Goal: Task Accomplishment & Management: Complete application form

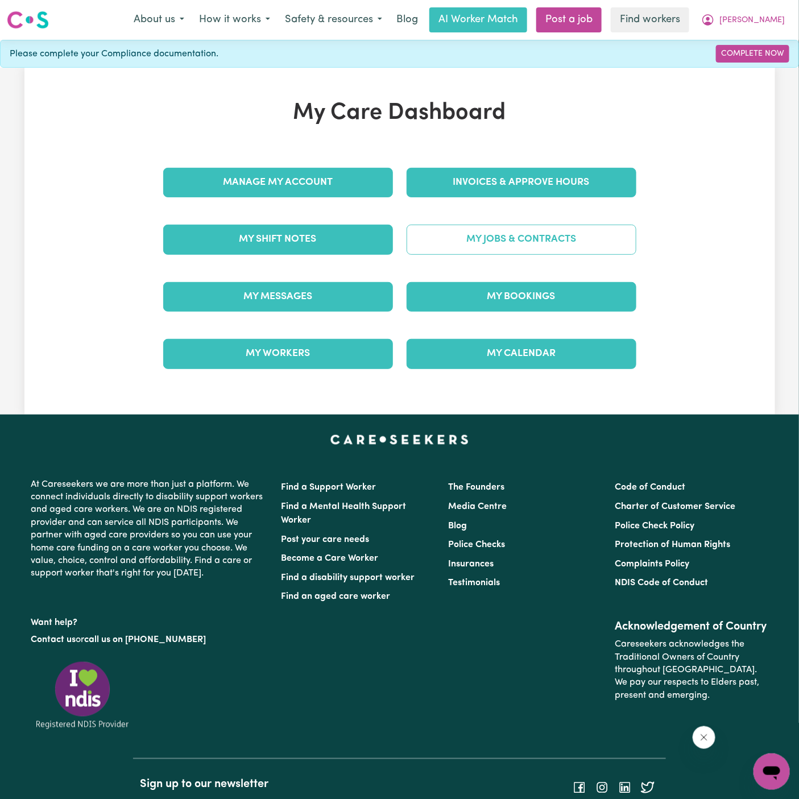
click at [502, 241] on link "My Jobs & Contracts" at bounding box center [521, 239] width 230 height 30
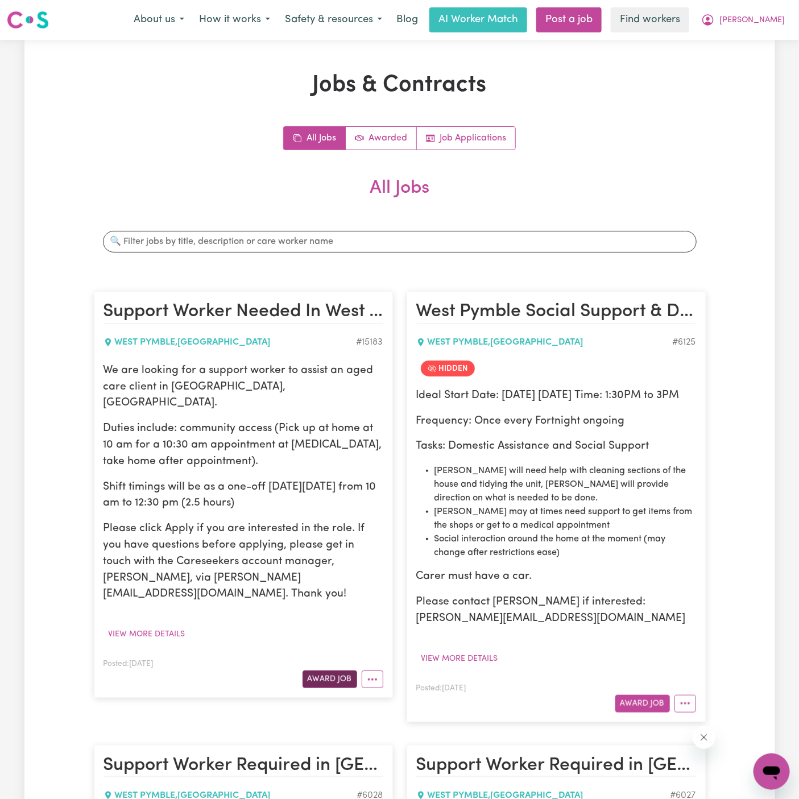
click at [334, 670] on button "Award Job" at bounding box center [329, 679] width 55 height 18
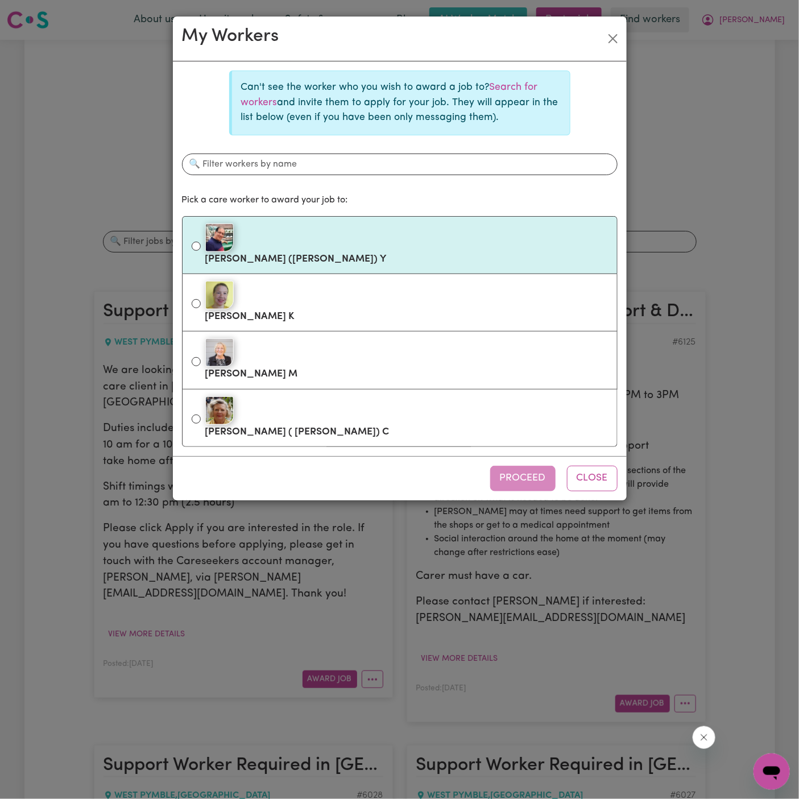
click at [353, 234] on div at bounding box center [406, 237] width 402 height 28
click at [201, 242] on input "[PERSON_NAME] ([PERSON_NAME]) Y" at bounding box center [196, 246] width 9 height 9
radio input "true"
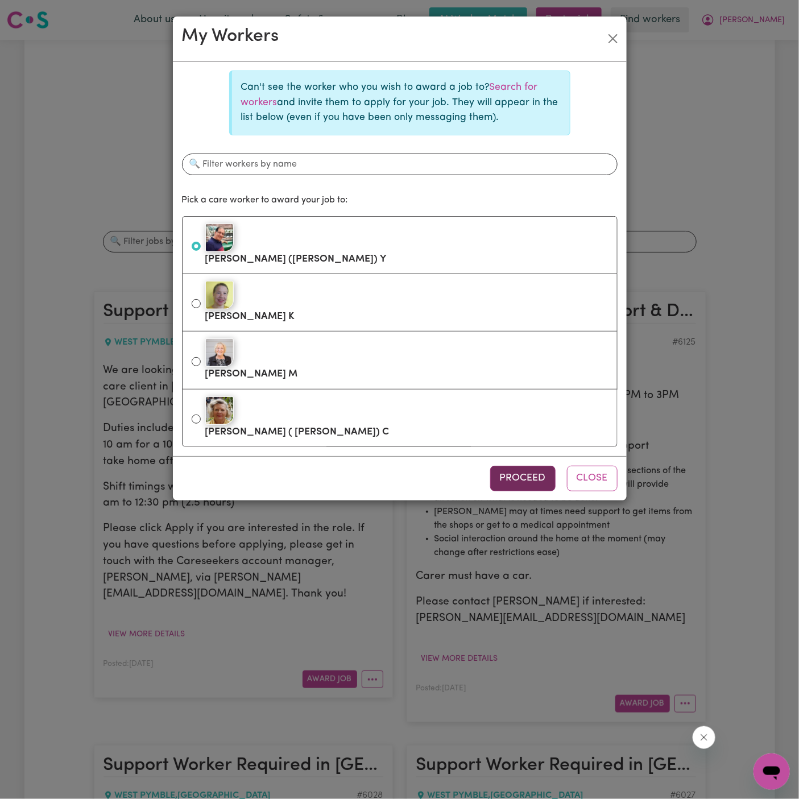
click at [525, 477] on button "Proceed" at bounding box center [522, 477] width 65 height 25
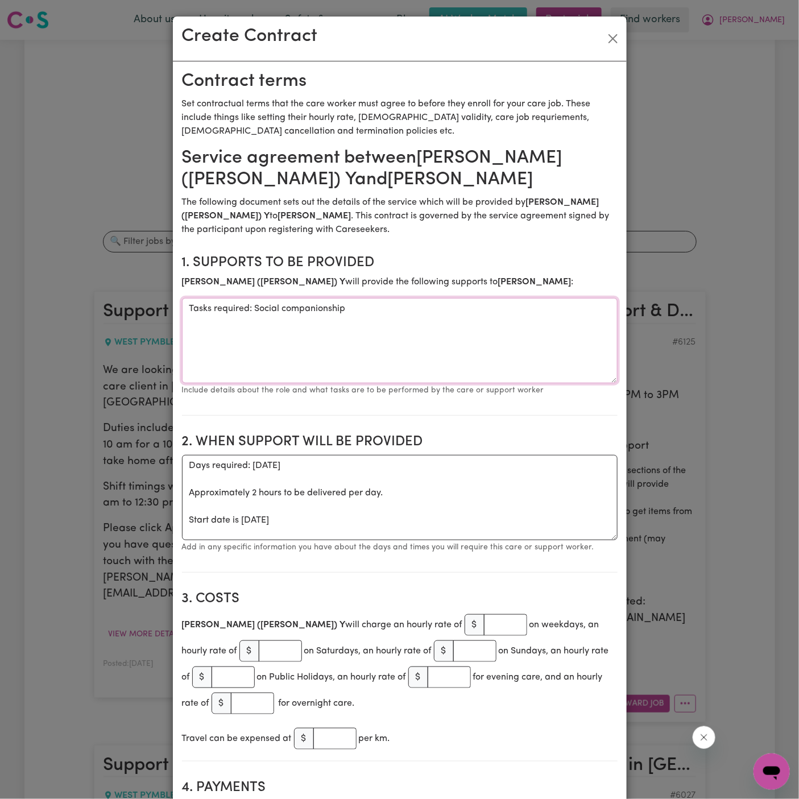
drag, startPoint x: 255, startPoint y: 310, endPoint x: 130, endPoint y: 306, distance: 125.1
click at [130, 306] on div "Create Contract Contract terms Set contractual terms that the care worker must …" at bounding box center [399, 399] width 799 height 799
click at [375, 321] on textarea "Social companionship" at bounding box center [399, 340] width 435 height 85
type textarea "Social companionship and community access"
click at [272, 512] on textarea "Days required: [DATE] Approximately 2 hours to be delivered per day. Start date…" at bounding box center [399, 497] width 435 height 85
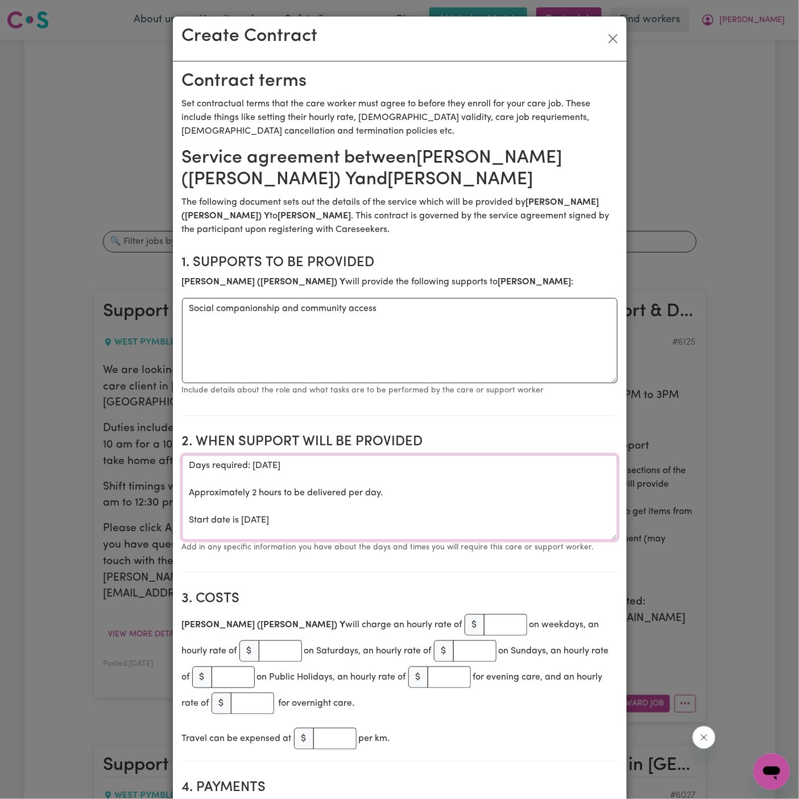
drag, startPoint x: 240, startPoint y: 522, endPoint x: 182, endPoint y: 472, distance: 77.0
click at [182, 472] on textarea "Days required: [DATE] Approximately 2 hours to be delivered per day. Start date…" at bounding box center [399, 497] width 435 height 85
click at [267, 479] on textarea "Days required: [DATE] Approximately 2 hours to be delivered per day. Start date…" at bounding box center [399, 497] width 435 height 85
drag, startPoint x: 239, startPoint y: 520, endPoint x: 161, endPoint y: 463, distance: 97.2
click at [161, 463] on div "Create Contract Contract terms Set contractual terms that the care worker must …" at bounding box center [399, 399] width 799 height 799
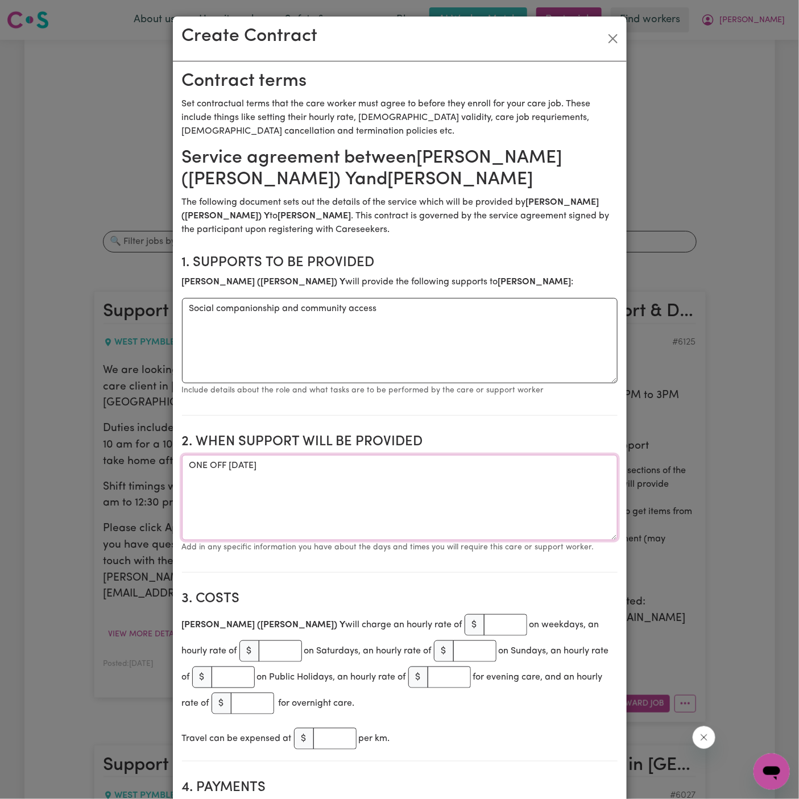
click at [290, 479] on textarea "ONE OFF [DATE]" at bounding box center [399, 497] width 435 height 85
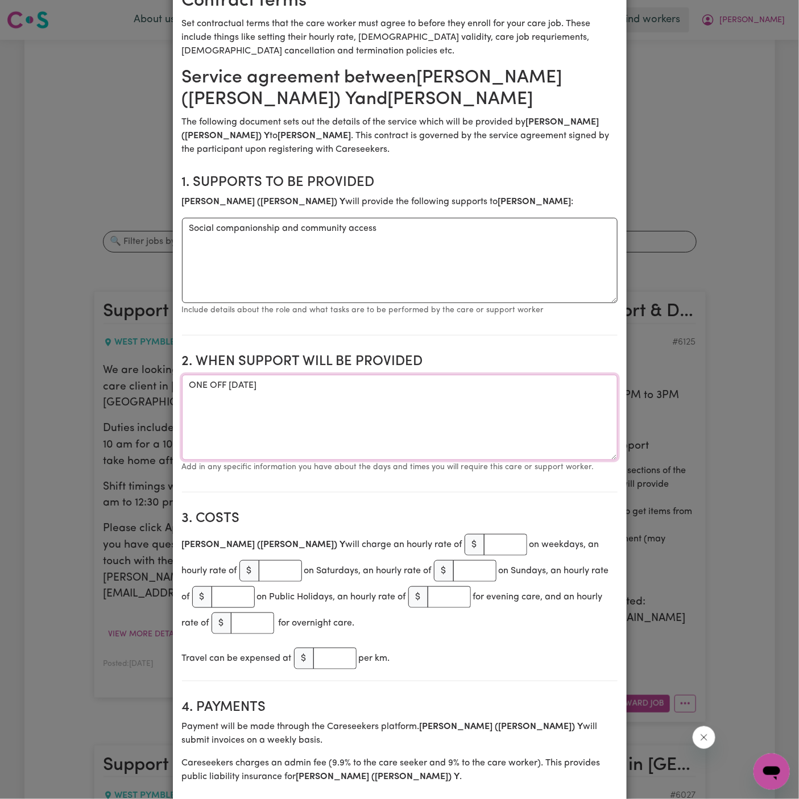
click at [434, 379] on textarea "ONE OFF [DATE]" at bounding box center [399, 417] width 435 height 85
paste textarea "10am-12:30pm"
click at [385, 385] on textarea "ONE OFF [DATE] from 10am-12:30pm" at bounding box center [399, 417] width 435 height 85
click at [359, 386] on textarea "ONE OFF [DATE] from 10am to 12:30pm" at bounding box center [399, 417] width 435 height 85
click at [475, 394] on textarea "ONE OFF [DATE] from 10am to 12:30pm" at bounding box center [399, 417] width 435 height 85
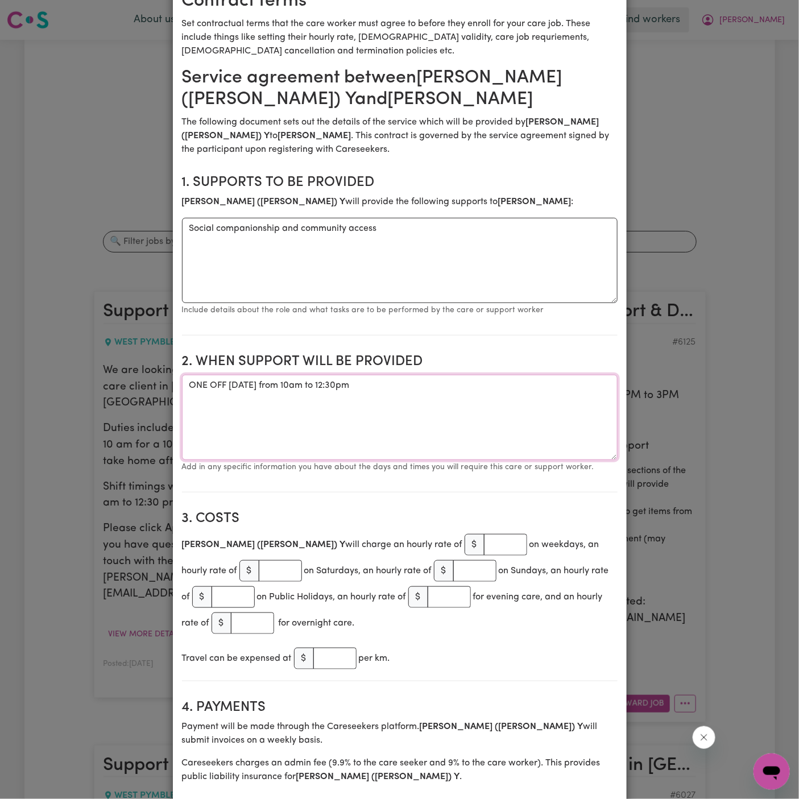
click at [365, 385] on textarea "ONE OFF [DATE] from 10am to 12:30pm" at bounding box center [399, 417] width 435 height 85
click at [421, 381] on textarea "ONE OFF [DATE] from 10 am to 12:30pm" at bounding box center [399, 417] width 435 height 85
click at [413, 388] on textarea "ONE OFF [DATE] from 10 am to 12:30pm" at bounding box center [399, 417] width 435 height 85
click at [479, 407] on textarea "ONE OFF [DATE] from 10 am to 12:30 pm" at bounding box center [399, 417] width 435 height 85
type textarea "ONE OFF [DATE] from 10 am to 12:30 pm"
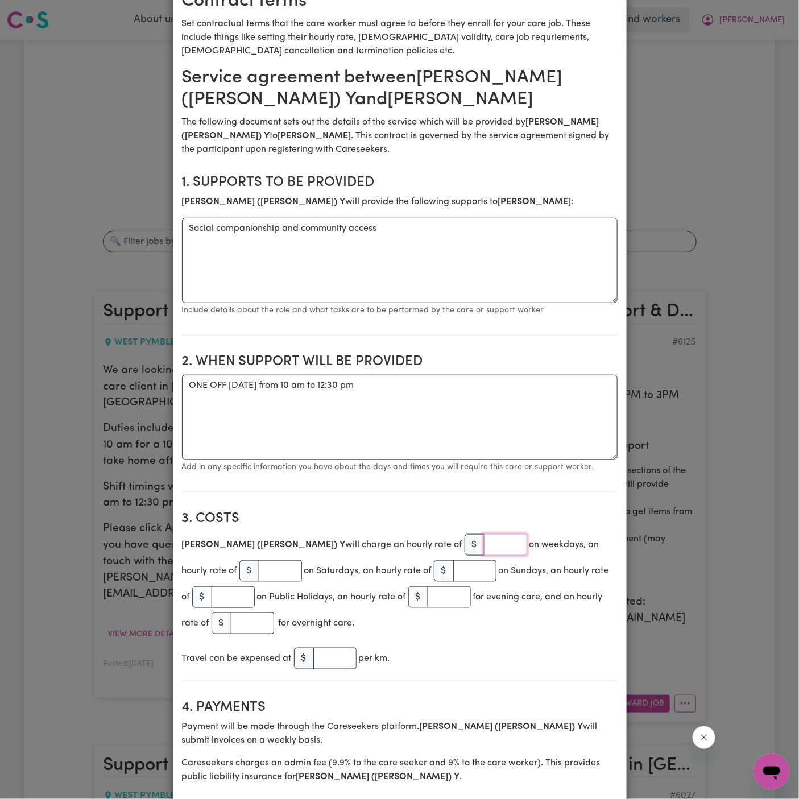
click at [484, 552] on input "number" at bounding box center [505, 545] width 43 height 22
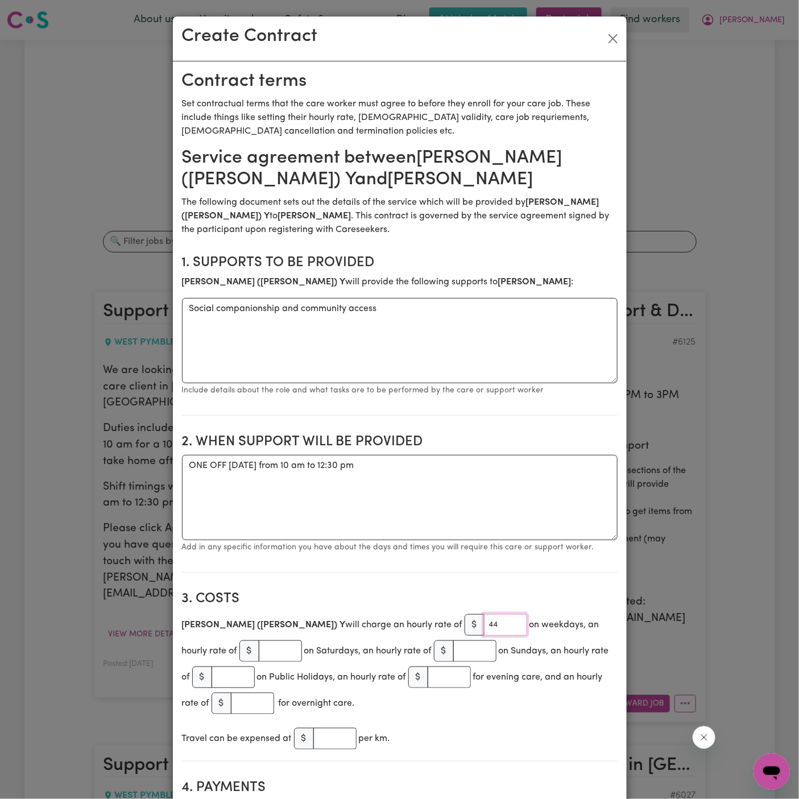
type input "44"
click at [442, 556] on section "2. When support will be provided When support will be provided ONE OFF [DATE] f…" at bounding box center [399, 499] width 435 height 148
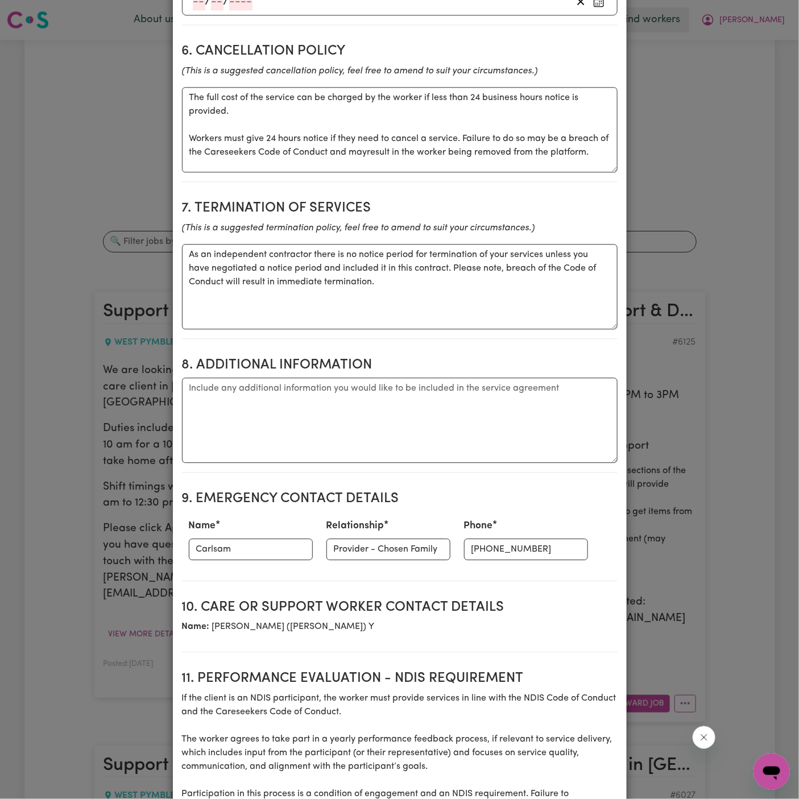
scroll to position [957, 0]
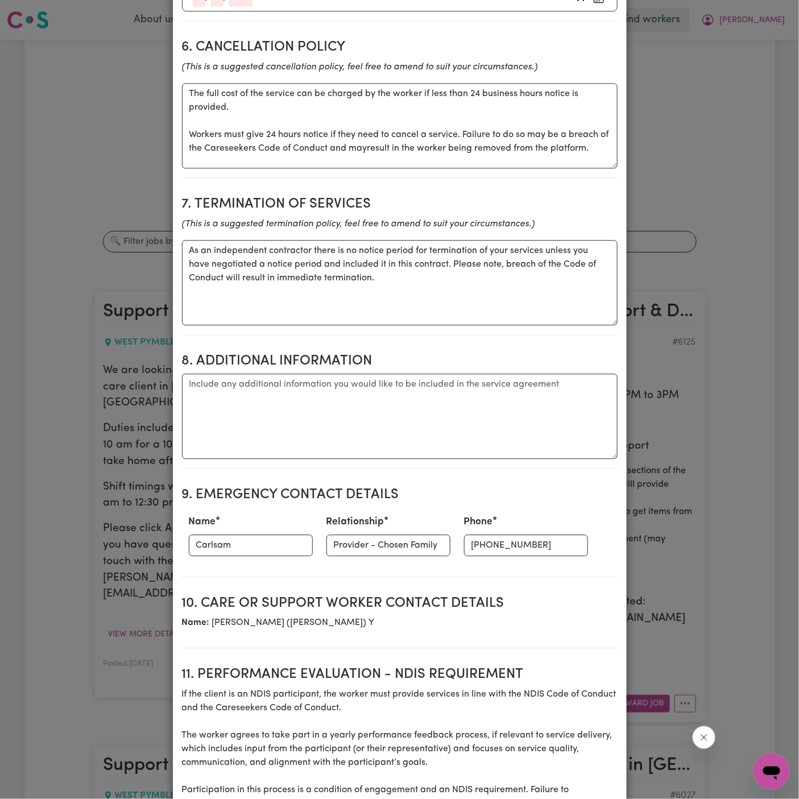
click at [328, 406] on textarea "Additional information" at bounding box center [399, 415] width 435 height 85
paste textarea "[STREET_ADDRESS]"
click at [341, 380] on textarea "Client's Address: [STREET_ADDRESS]" at bounding box center [399, 415] width 435 height 85
type textarea "Client's Address: [STREET_ADDRESS]"
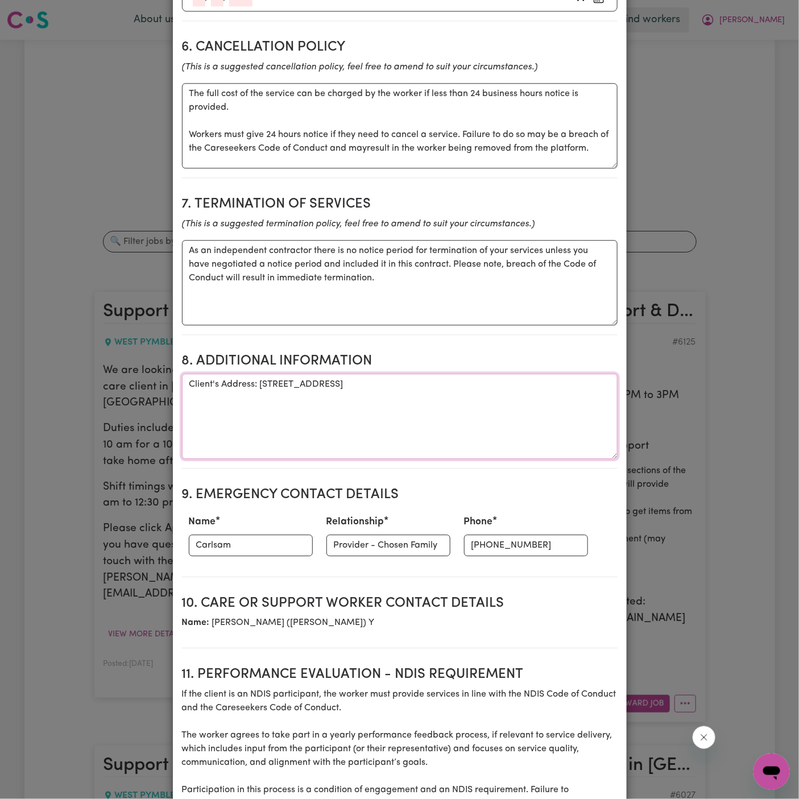
click at [414, 389] on textarea "Client's Address: [STREET_ADDRESS]" at bounding box center [399, 415] width 435 height 85
click at [419, 422] on textarea "Client's Address: [STREET_ADDRESS]" at bounding box center [399, 415] width 435 height 85
click at [268, 538] on input "Carlsam" at bounding box center [251, 545] width 124 height 22
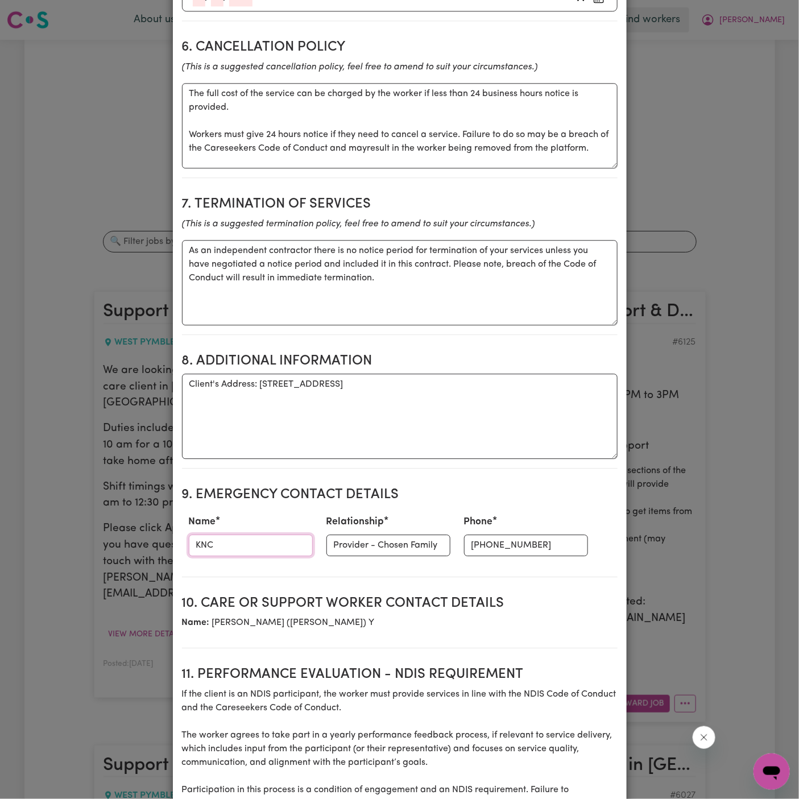
type input "KNC"
click at [503, 542] on input "[PHONE_NUMBER]" at bounding box center [526, 545] width 124 height 22
paste input "299884966"
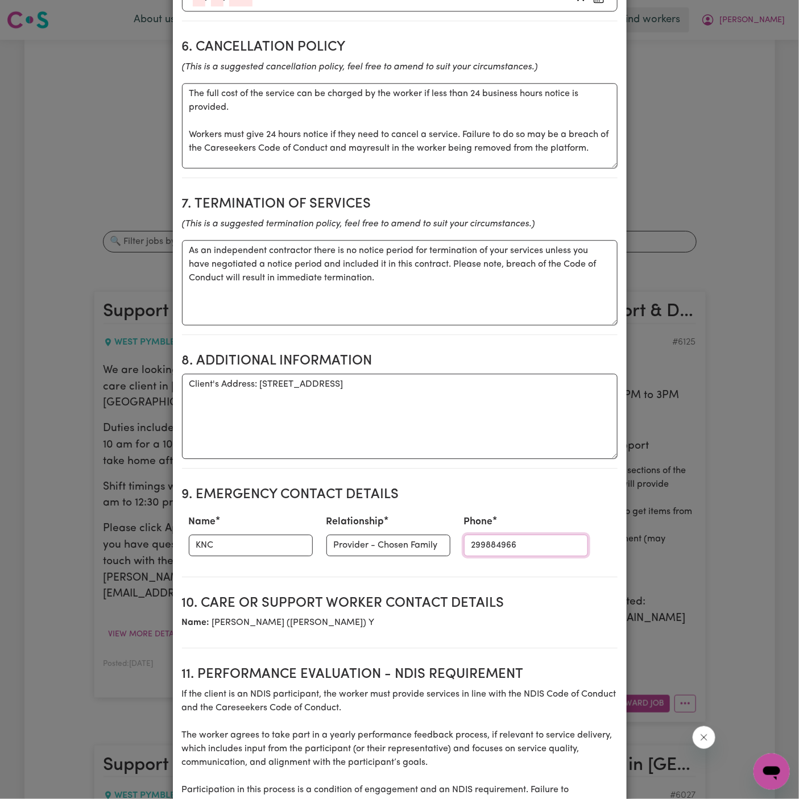
type input "299884966"
click at [376, 537] on input "Provider - Chosen Family" at bounding box center [388, 545] width 124 height 22
type input "Case Manager"
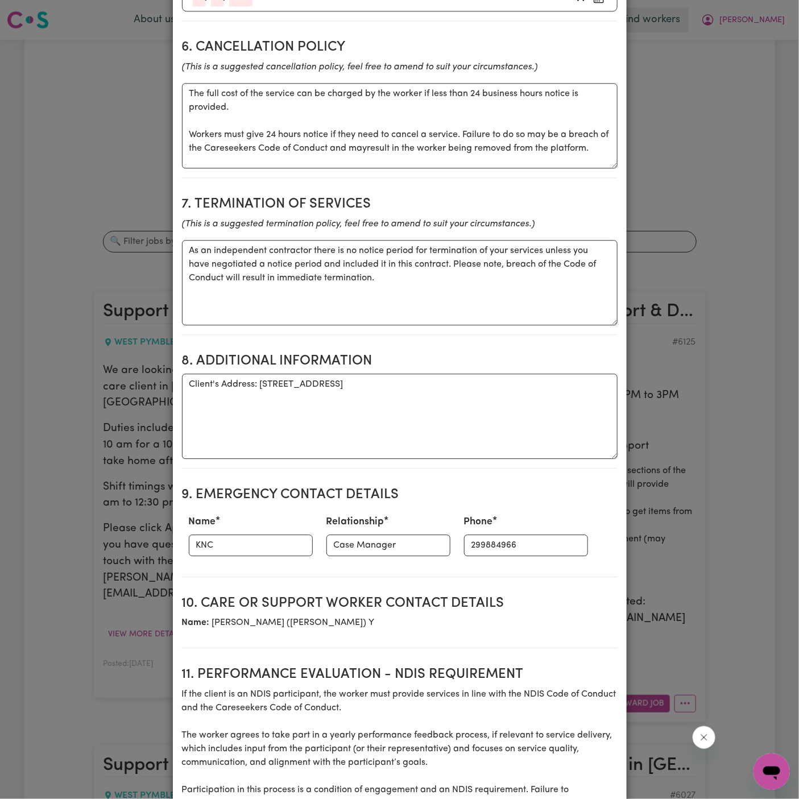
click at [489, 356] on h2 "8. Additional Information" at bounding box center [399, 361] width 435 height 16
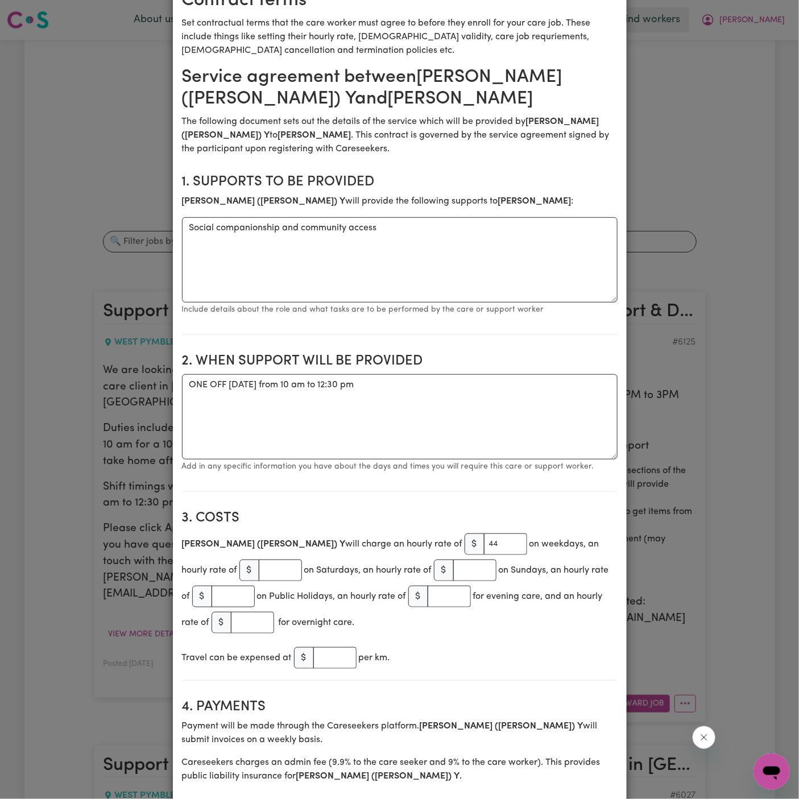
scroll to position [0, 0]
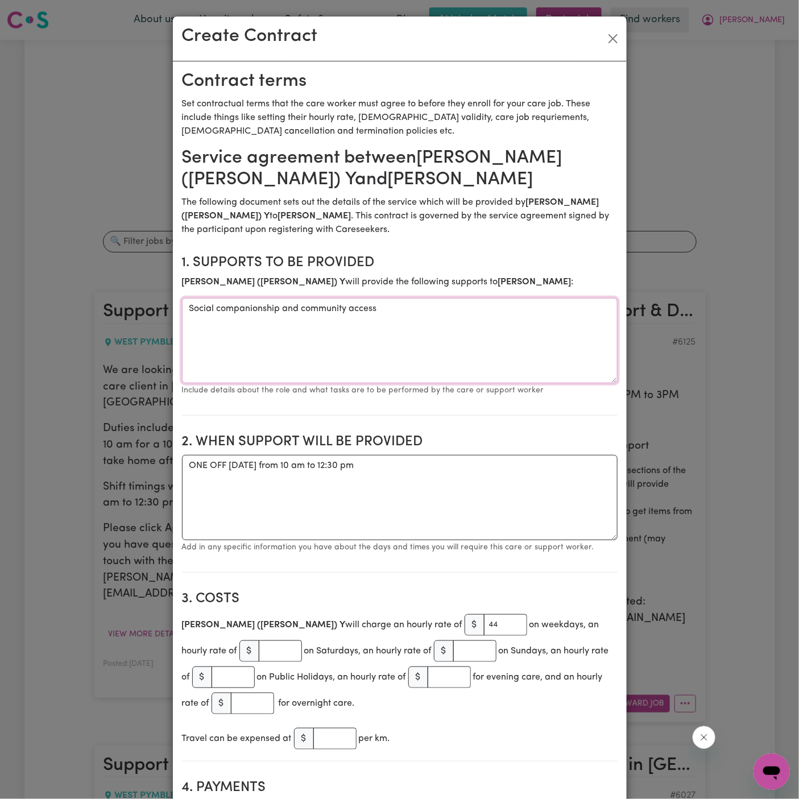
click at [429, 309] on textarea "Social companionship and community access" at bounding box center [399, 340] width 435 height 85
paste textarea "Pick up at home at 10am for 10:30am appointment at [PERSON_NAME] [MEDICAL_DATA]…"
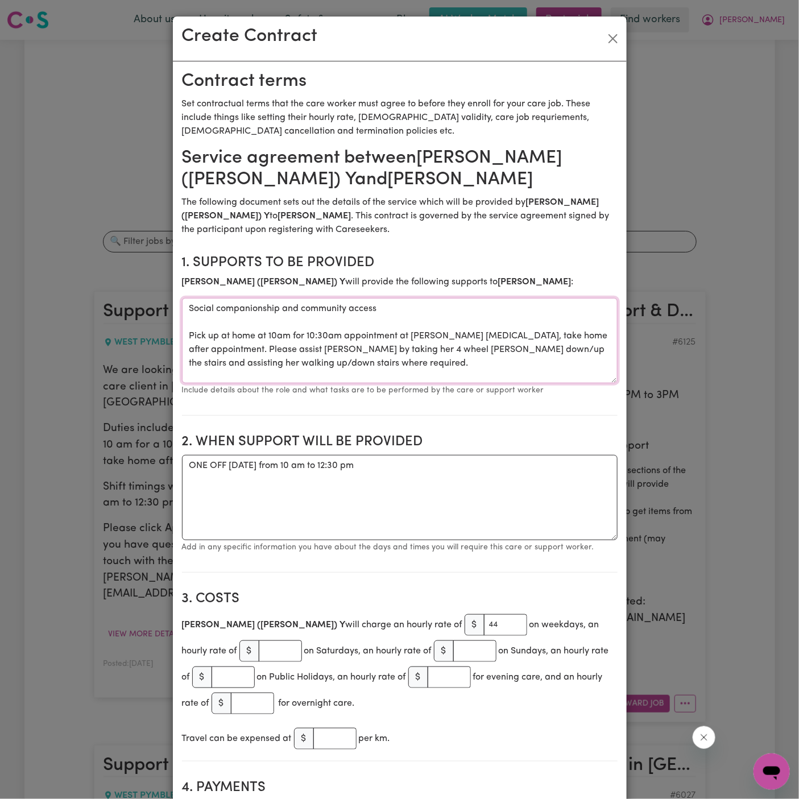
click at [399, 350] on textarea "Social companionship and community access Pick up at home at 10am for 10:30am a…" at bounding box center [399, 340] width 435 height 85
click at [460, 338] on textarea "Social companionship and community access Pick up at home at 10am for 10:30am a…" at bounding box center [399, 340] width 435 height 85
click at [327, 333] on textarea "Social companionship and community access Pick up at home at 10am for 10:30am a…" at bounding box center [399, 340] width 435 height 85
click at [268, 339] on textarea "Social companionship and community access Pick up at home at 10am for 10:30 am …" at bounding box center [399, 340] width 435 height 85
click at [211, 350] on textarea "Social companionship and community access Pick up at home at 10 am for 10:30 am…" at bounding box center [399, 340] width 435 height 85
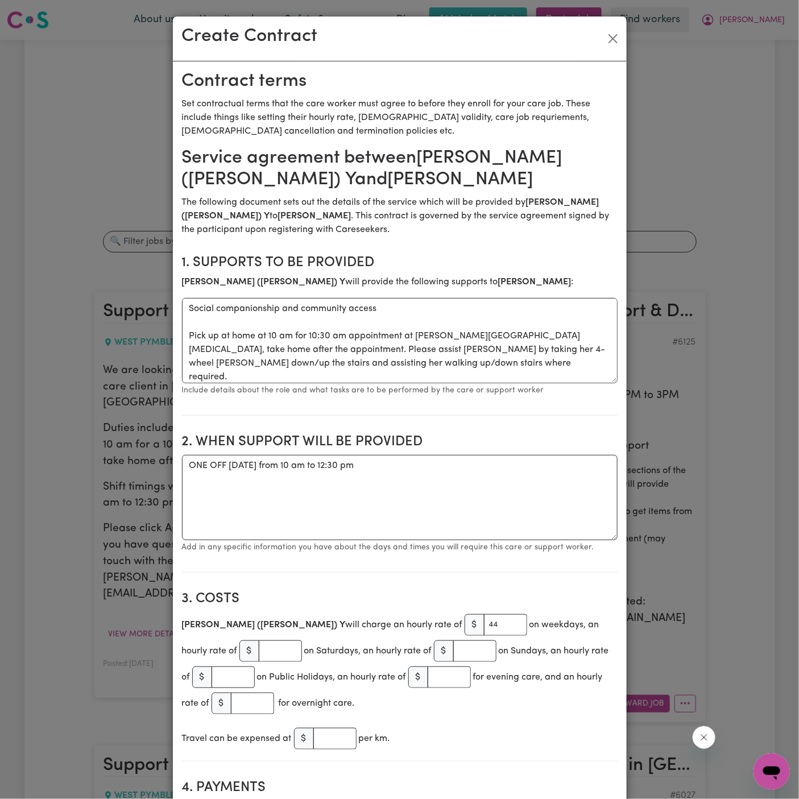
click at [371, 386] on small "Include details about the role and what tasks are to be performed by the care o…" at bounding box center [363, 390] width 362 height 9
click at [549, 355] on textarea "Social companionship and community access Pick up at home at 10 am for 10:30 am…" at bounding box center [399, 340] width 435 height 85
click at [317, 336] on textarea "Social companionship and community access Pick up at home at 10 am for 10:30 am…" at bounding box center [399, 340] width 435 height 85
click at [414, 377] on textarea "Social companionship and community access Pick up at home at 10 am for a 10:30 …" at bounding box center [399, 340] width 435 height 85
click at [275, 492] on textarea "ONE OFF [DATE] from 10 am to 12:30 pm" at bounding box center [399, 497] width 435 height 85
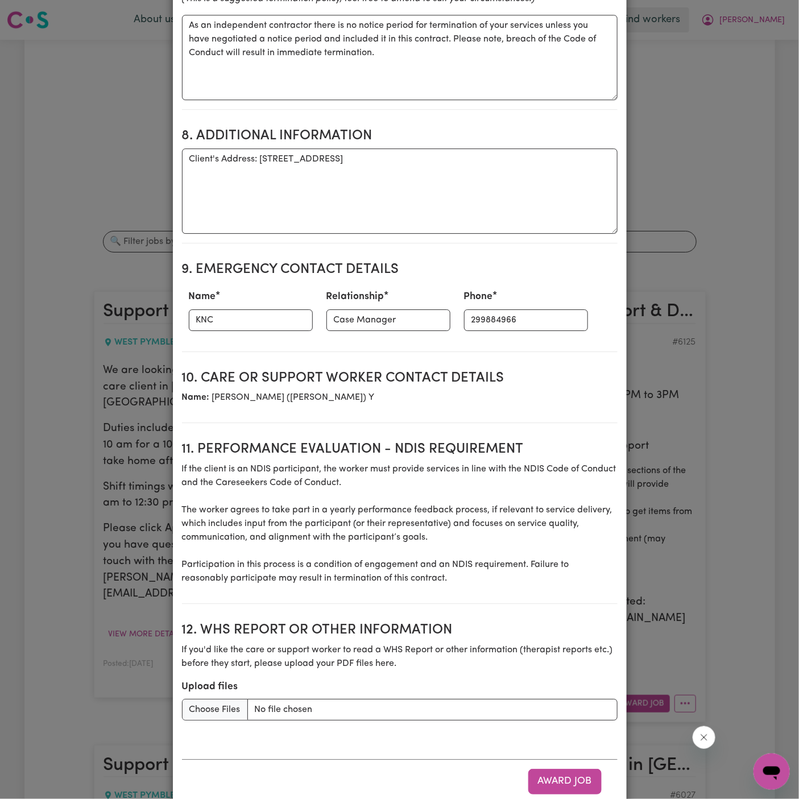
scroll to position [1207, 0]
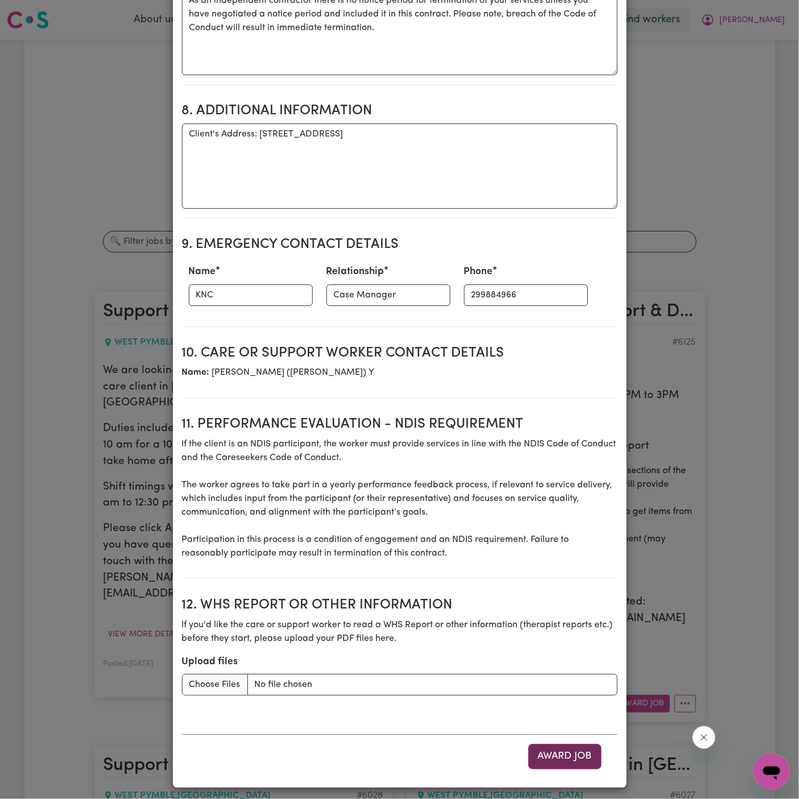
click at [569, 747] on button "Award Job" at bounding box center [564, 755] width 73 height 25
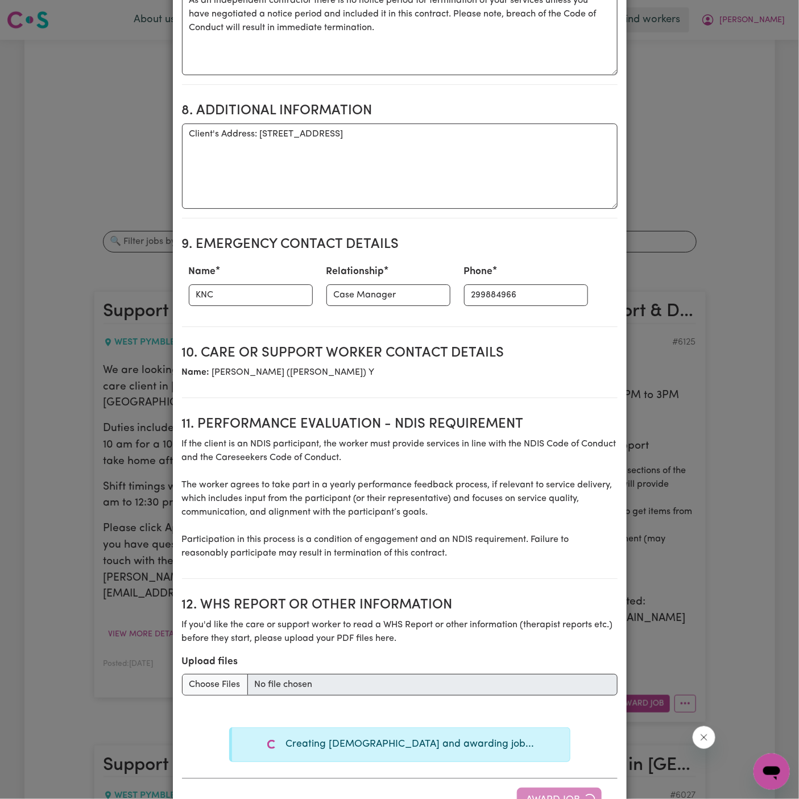
type textarea "Tasks required: Social companionship"
type textarea "Days required: [DATE] Approximately 2 hours to be delivered per day. Start date…"
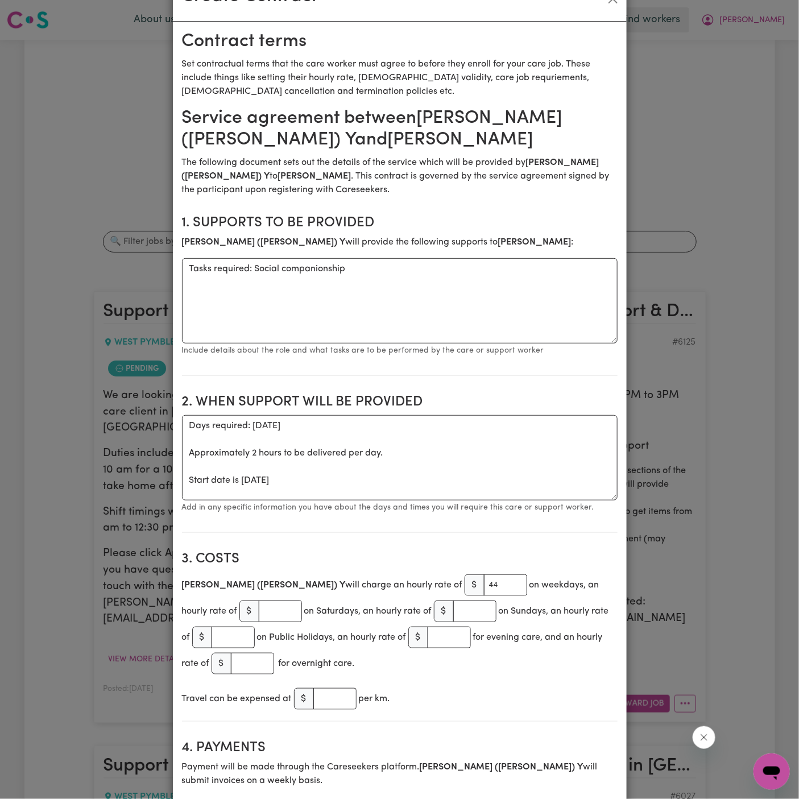
scroll to position [0, 0]
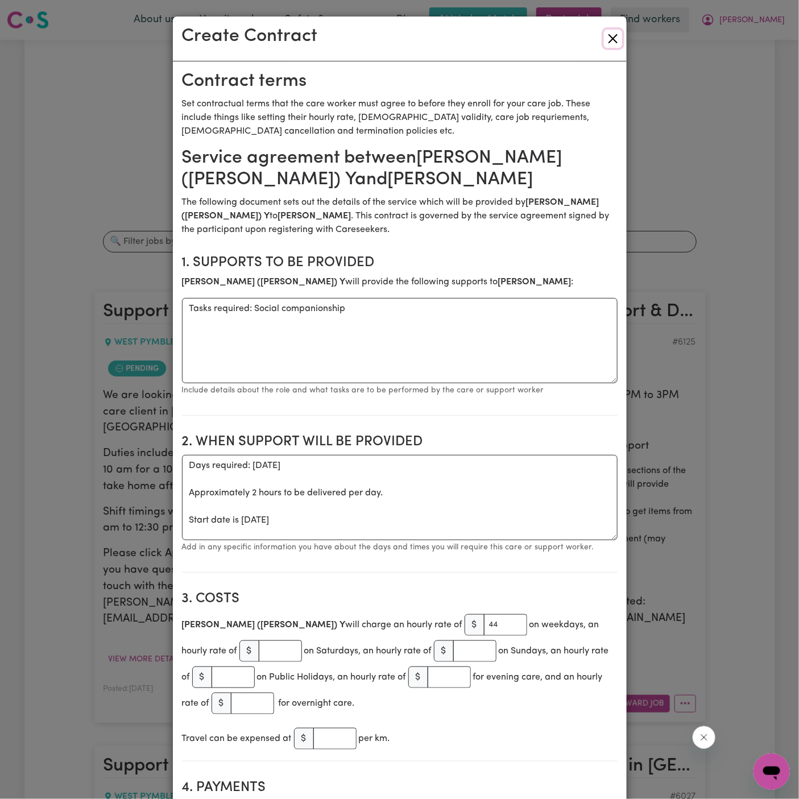
click at [610, 40] on button "Close" at bounding box center [613, 39] width 18 height 18
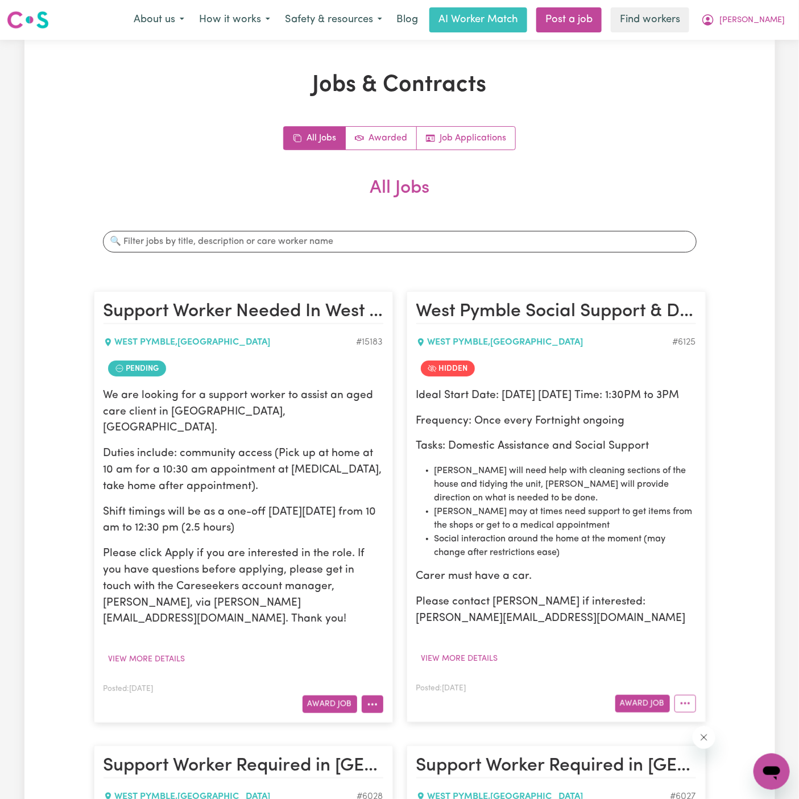
click at [371, 698] on icon "More options" at bounding box center [372, 703] width 11 height 11
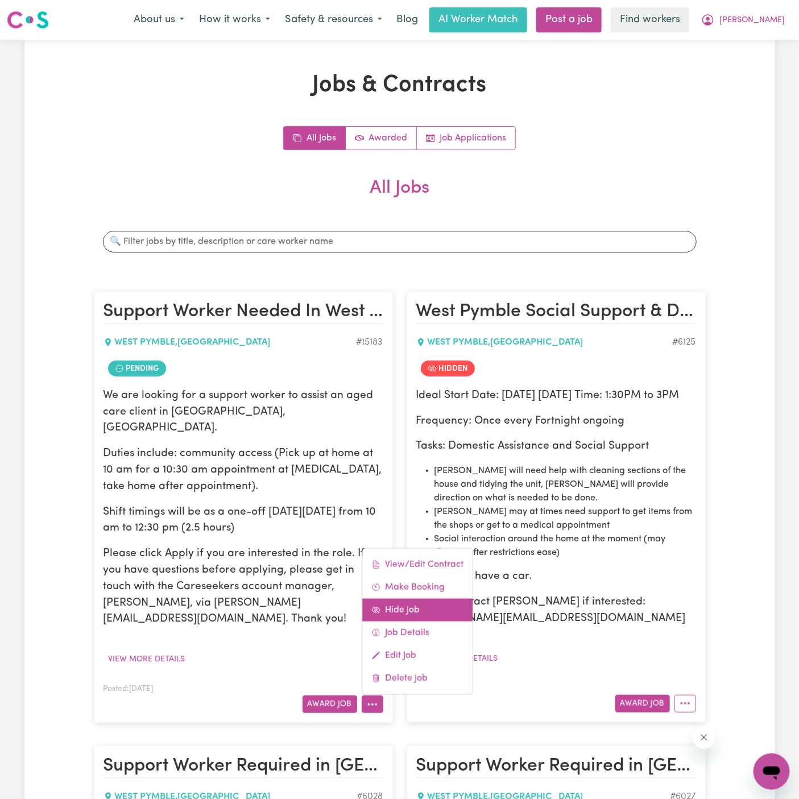
click at [414, 598] on link "Hide Job" at bounding box center [417, 609] width 110 height 23
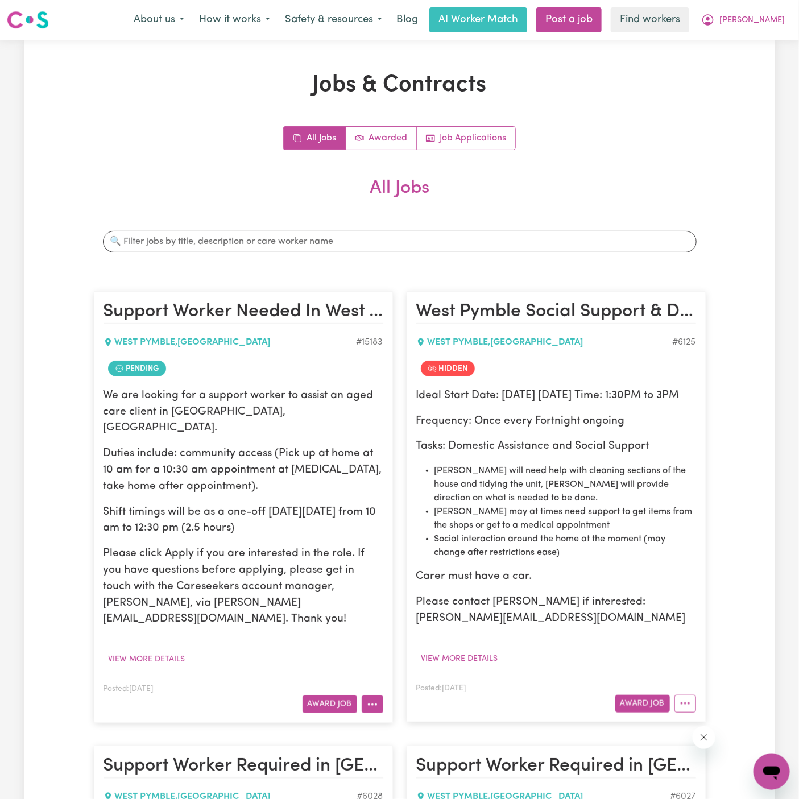
click at [372, 695] on button "More options" at bounding box center [372, 704] width 22 height 18
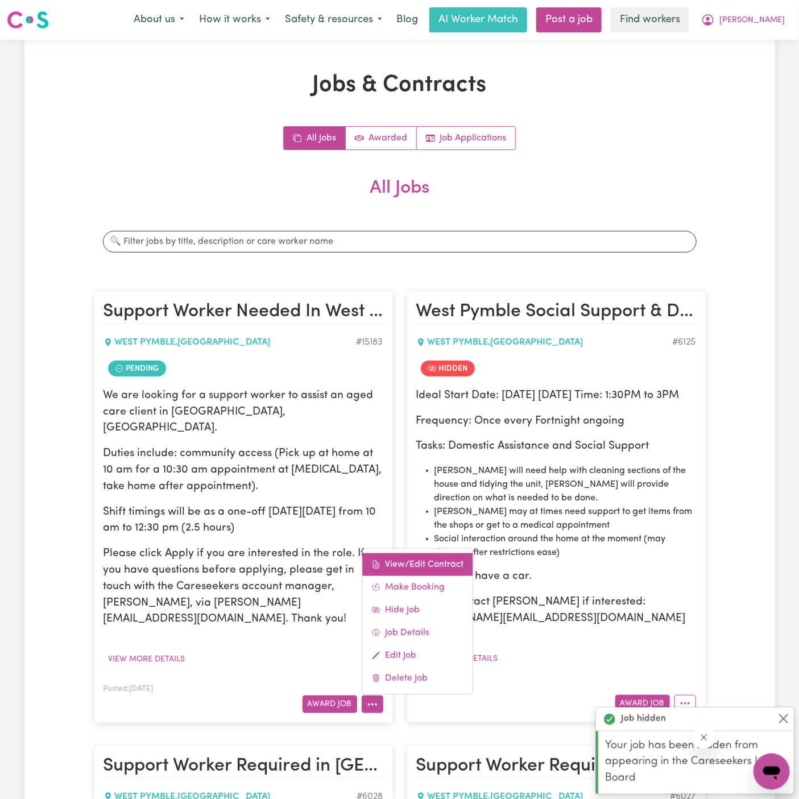
click at [407, 553] on link "View/Edit Contract" at bounding box center [417, 564] width 110 height 23
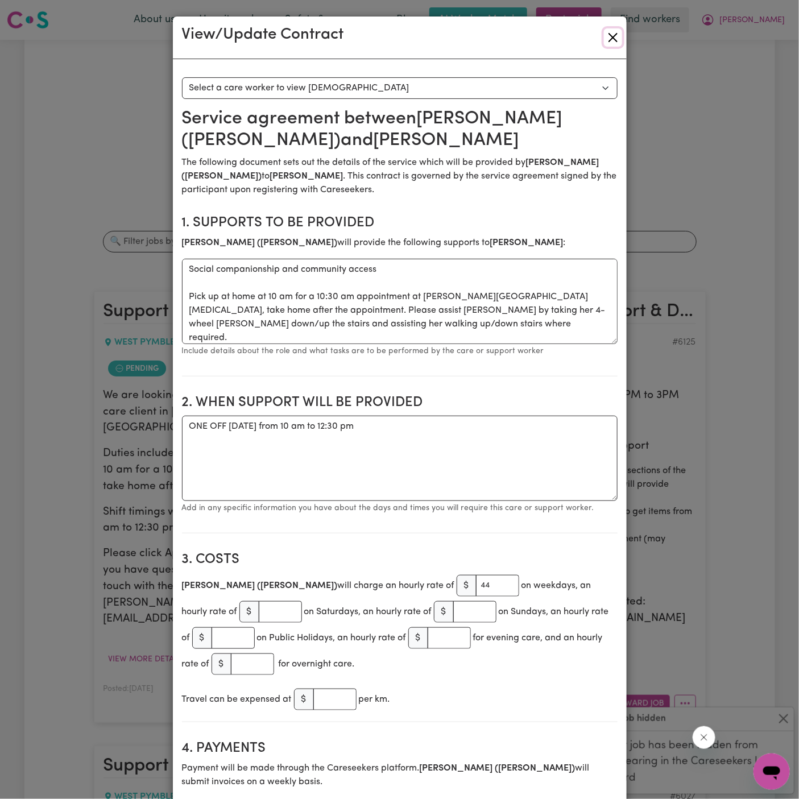
click at [614, 44] on button "Close" at bounding box center [613, 37] width 18 height 18
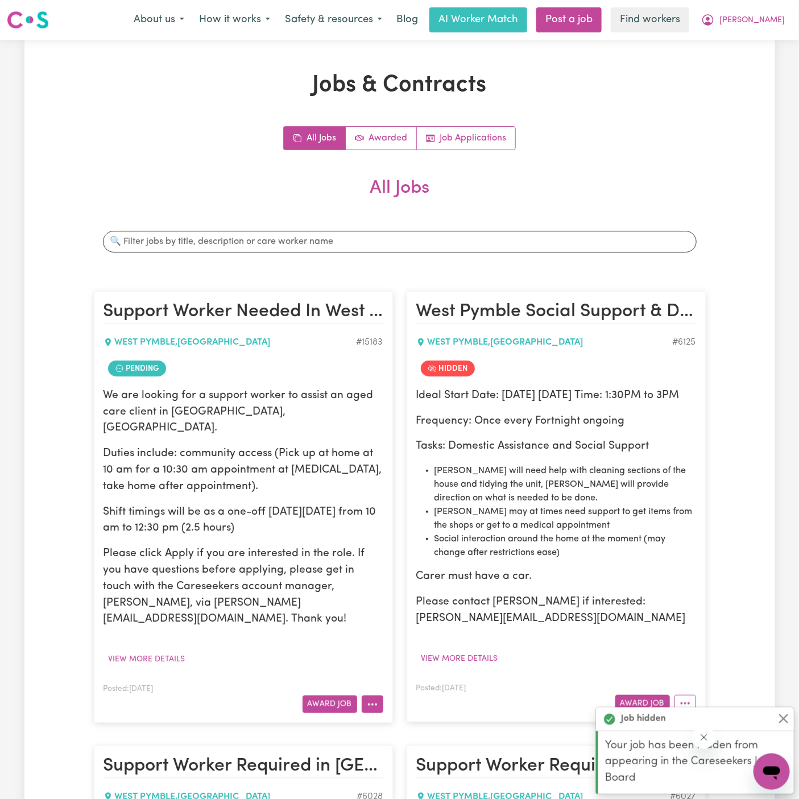
click at [372, 695] on button "More options" at bounding box center [372, 704] width 22 height 18
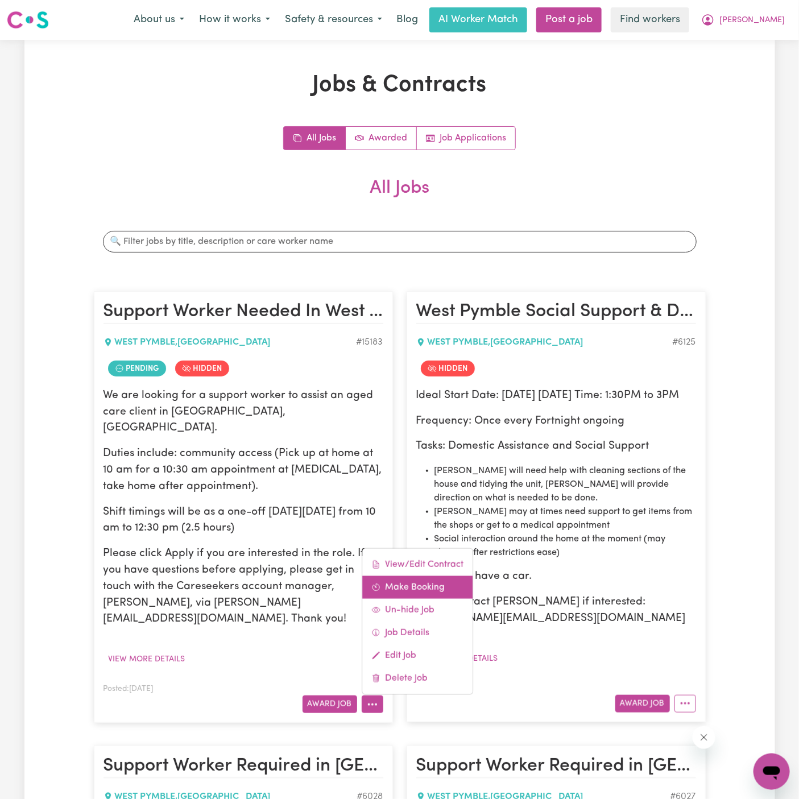
click at [434, 576] on link "Make Booking" at bounding box center [417, 587] width 110 height 23
select select "pm"
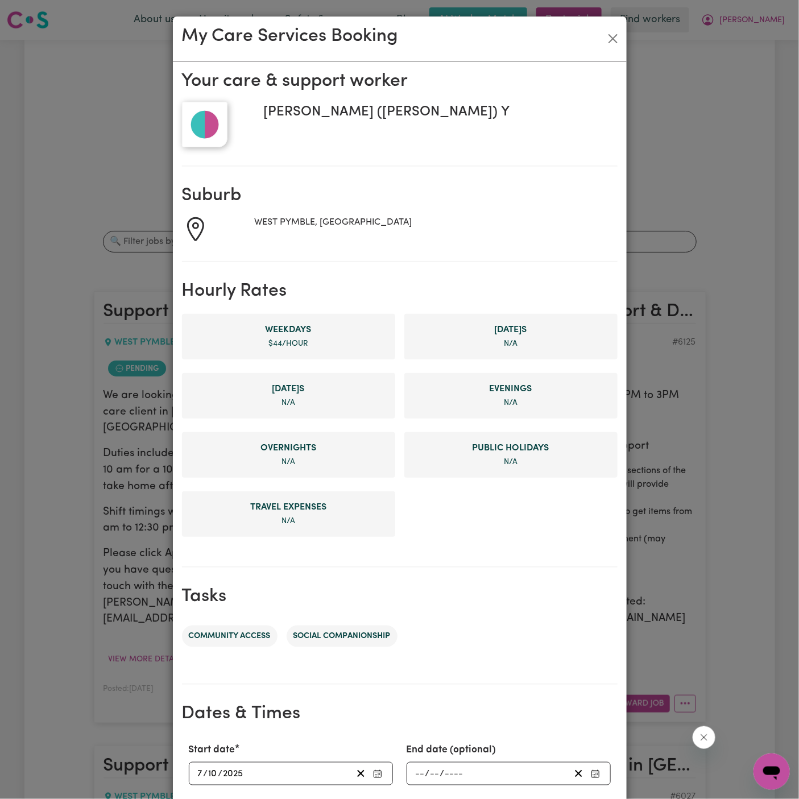
scroll to position [215, 0]
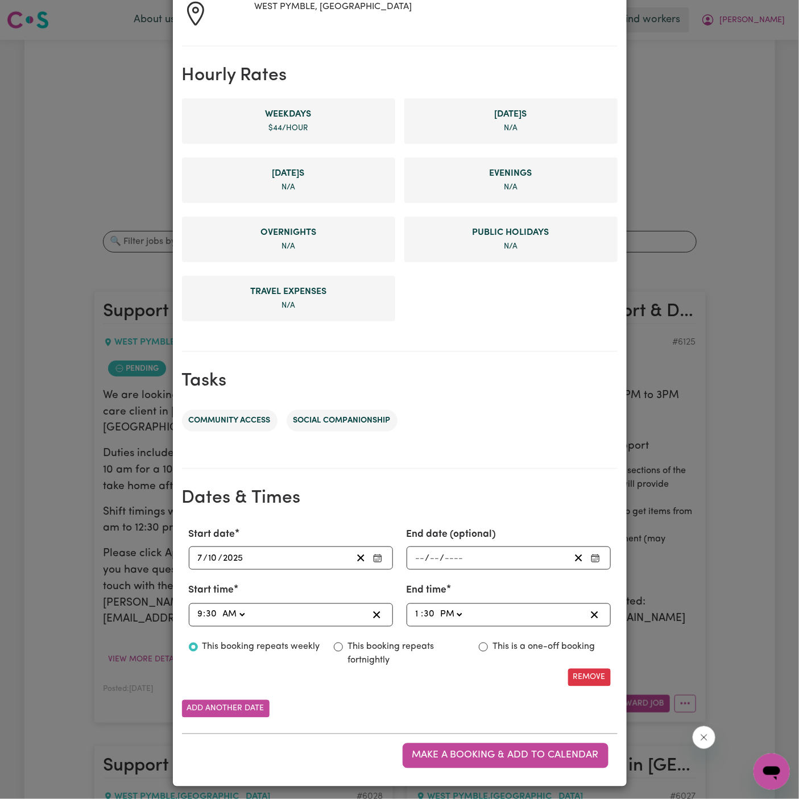
click at [196, 552] on div "[DATE] [DATE]" at bounding box center [274, 557] width 156 height 15
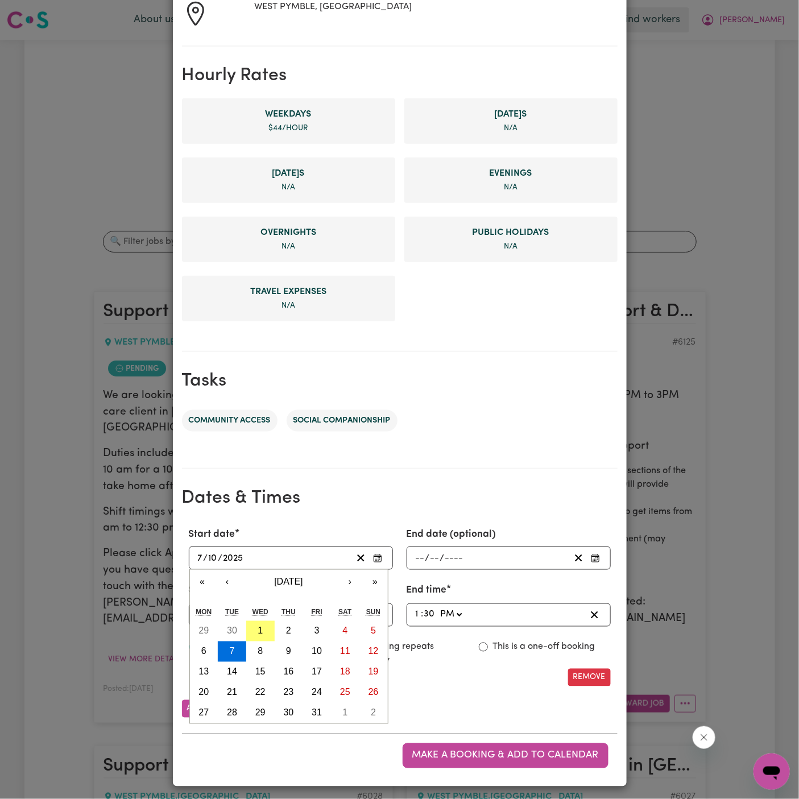
click at [197, 552] on input "7" at bounding box center [200, 557] width 6 height 15
click at [234, 684] on button "21" at bounding box center [232, 692] width 28 height 20
type input "[DATE]"
type input "21"
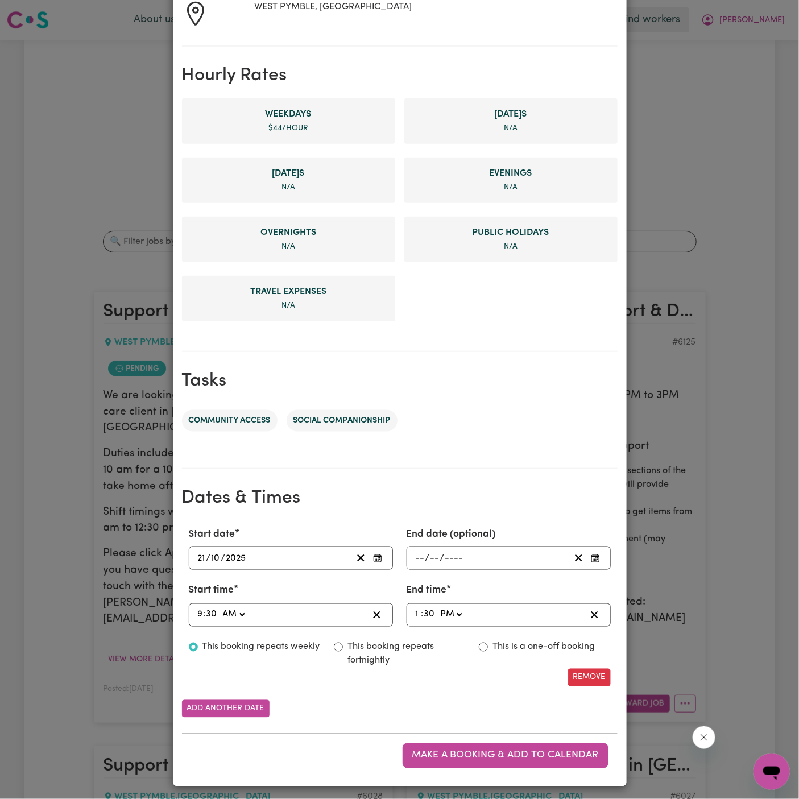
click at [202, 611] on input "9" at bounding box center [200, 614] width 6 height 15
type input "01:30"
type input "1"
type input "10:30"
type input "10"
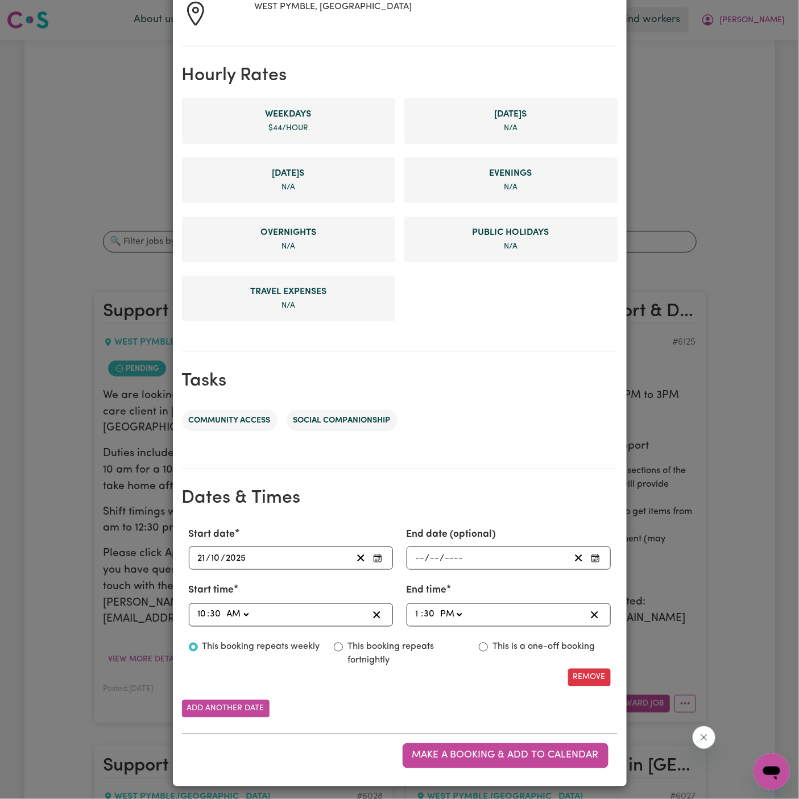
type input "10:00"
type input "00"
click at [409, 613] on div "13:30 1 : 30 AM PM" at bounding box center [508, 614] width 204 height 23
click at [418, 609] on input "1" at bounding box center [418, 614] width 6 height 15
type input "12"
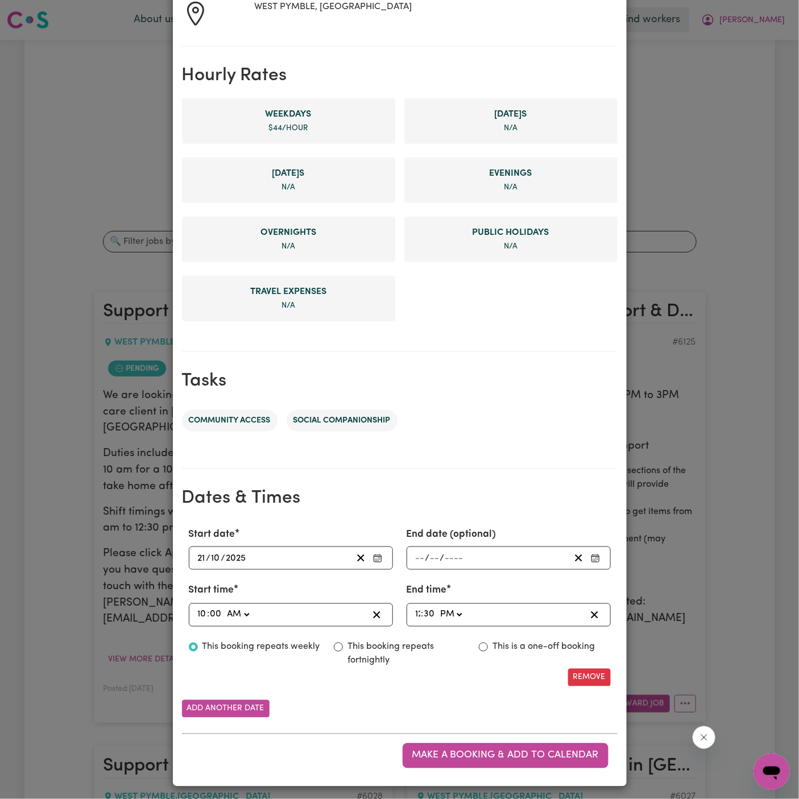
type input "12:30"
click at [527, 642] on label "This is a one-off booking" at bounding box center [543, 647] width 102 height 14
click at [488, 642] on input "This is a one-off booking" at bounding box center [483, 646] width 9 height 9
radio input "true"
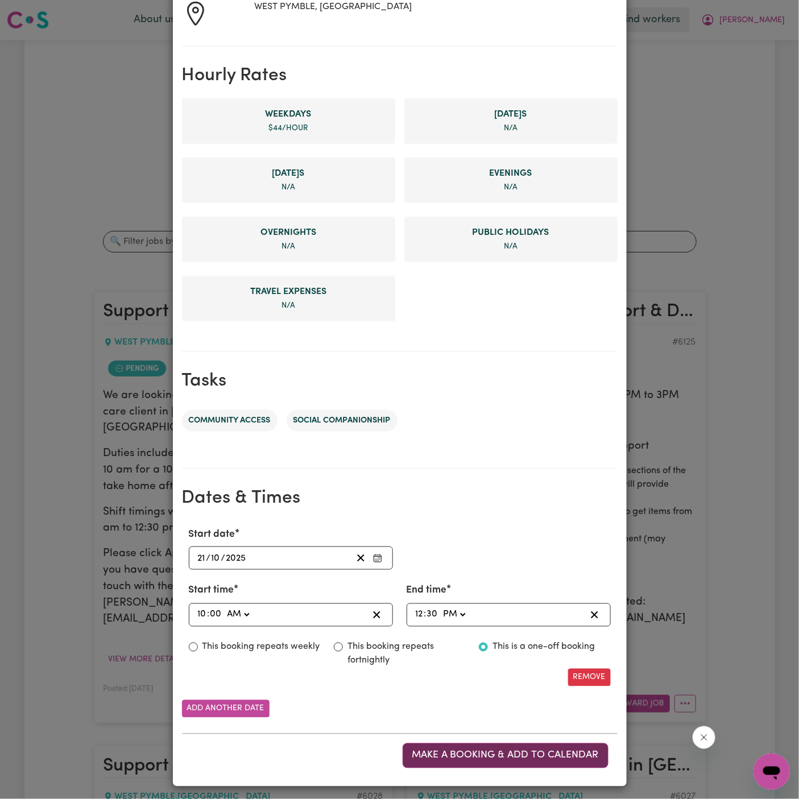
click at [531, 750] on span "Make a booking & add to calendar" at bounding box center [505, 755] width 186 height 10
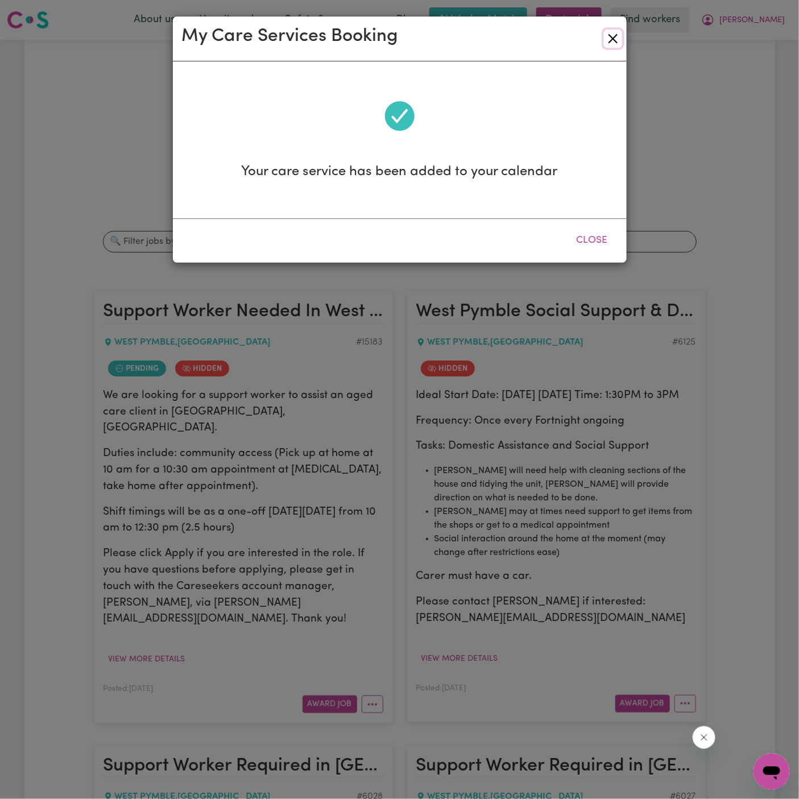
click at [612, 44] on button "Close" at bounding box center [613, 39] width 18 height 18
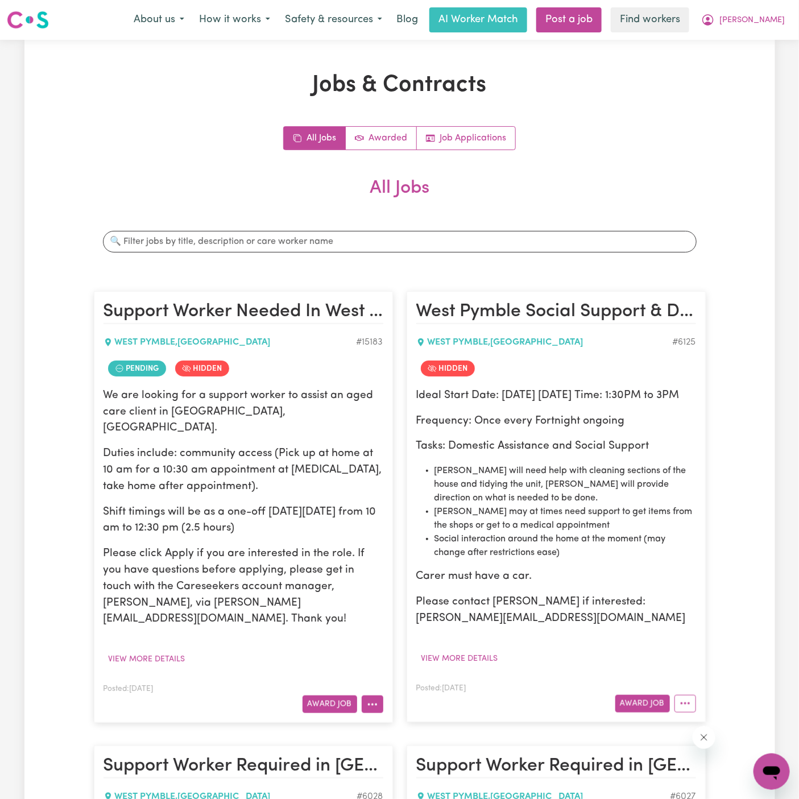
click at [374, 695] on button "More options" at bounding box center [372, 704] width 22 height 18
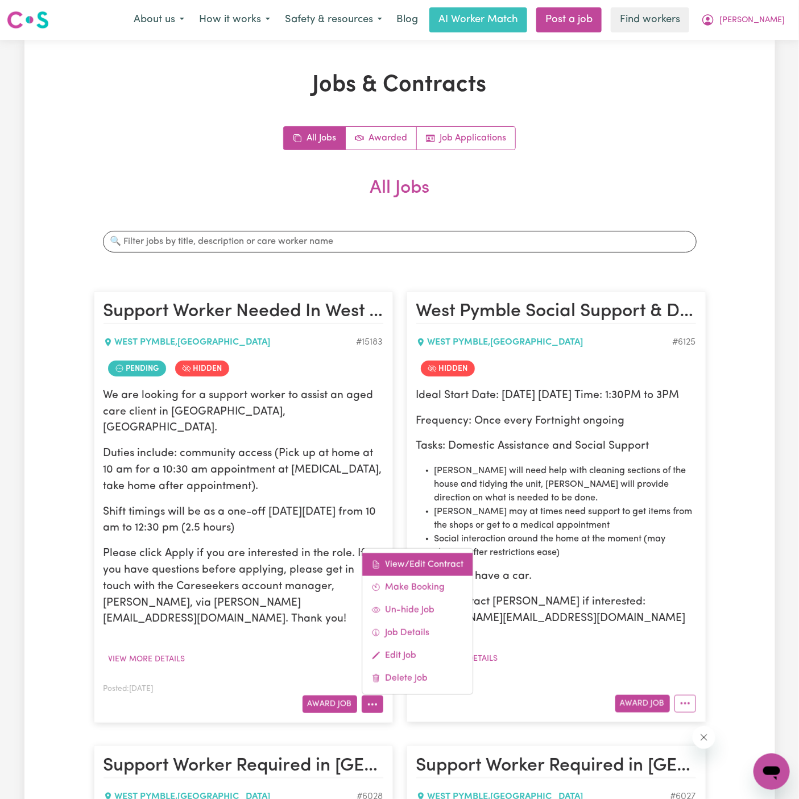
click at [398, 553] on link "View/Edit Contract" at bounding box center [417, 564] width 110 height 23
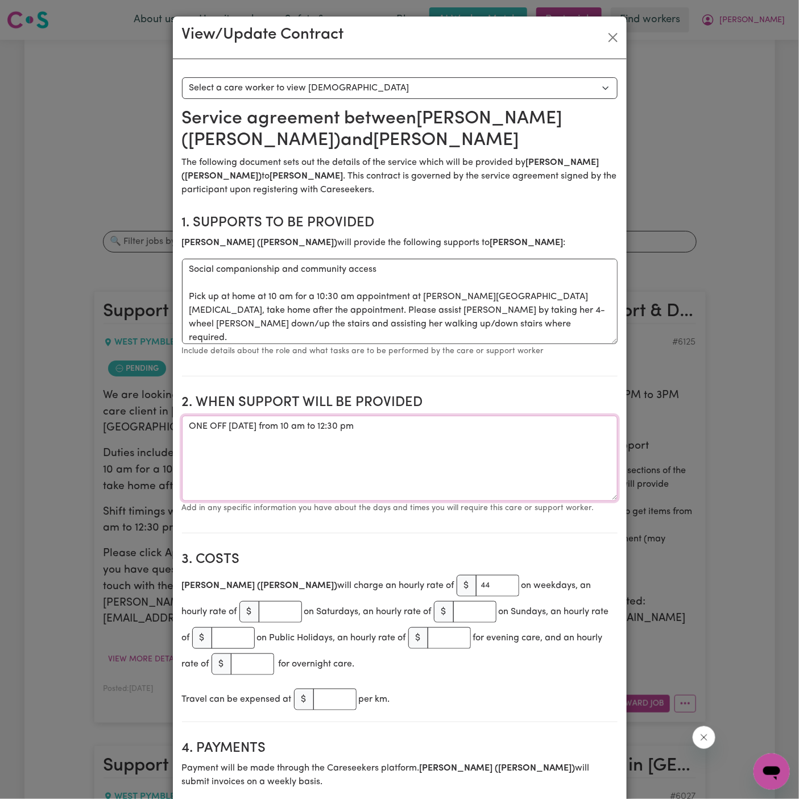
click at [273, 423] on textarea "ONE OFF [DATE] from 10 am to 12:30 pm" at bounding box center [399, 457] width 435 height 85
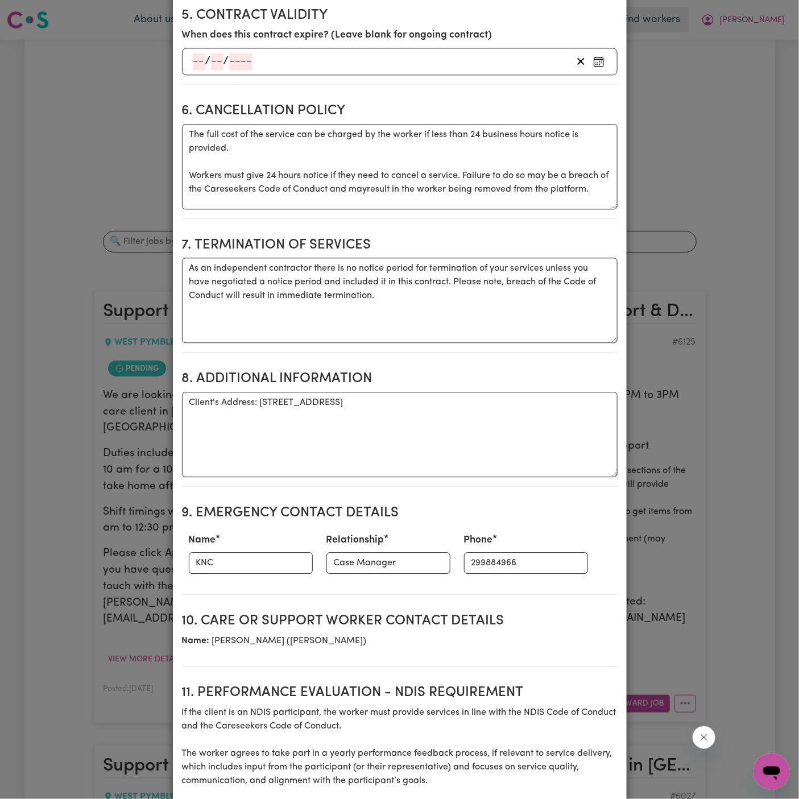
scroll to position [1017, 0]
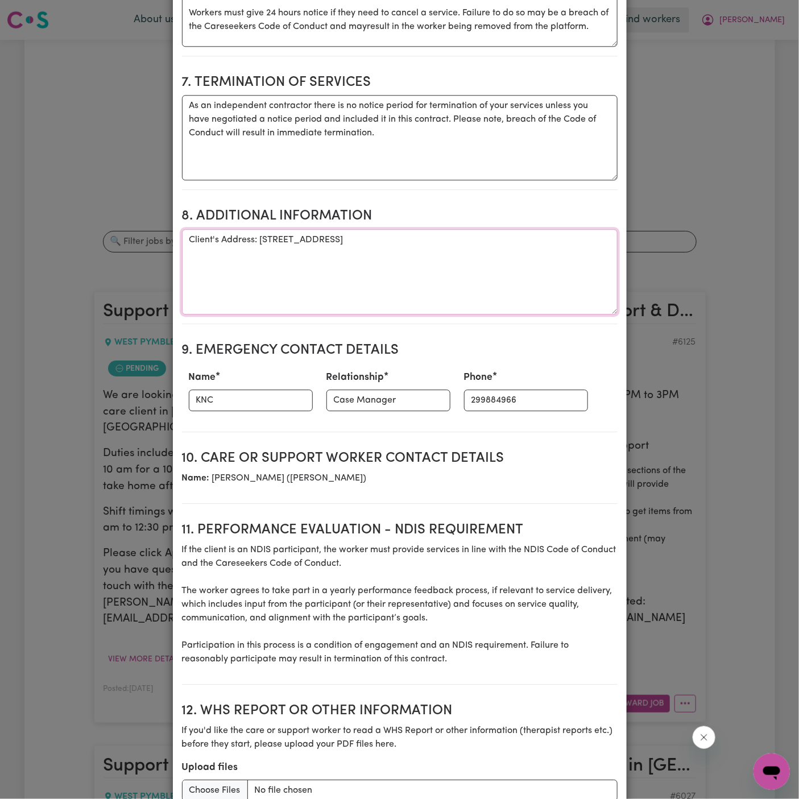
drag, startPoint x: 256, startPoint y: 238, endPoint x: 547, endPoint y: 237, distance: 291.0
click at [547, 237] on textarea "Client's Address: [STREET_ADDRESS]" at bounding box center [399, 271] width 435 height 85
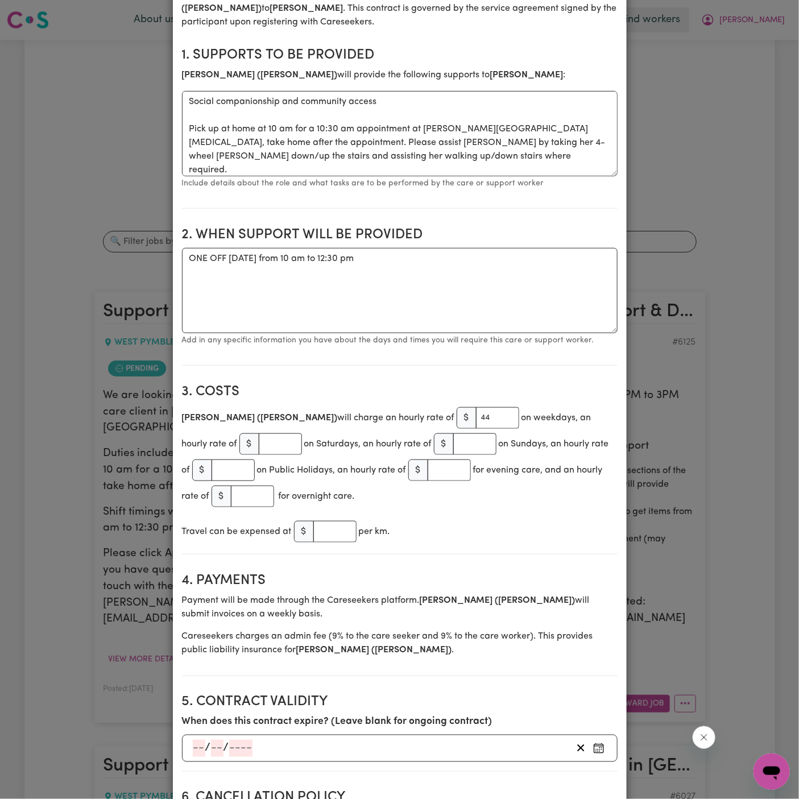
scroll to position [136, 0]
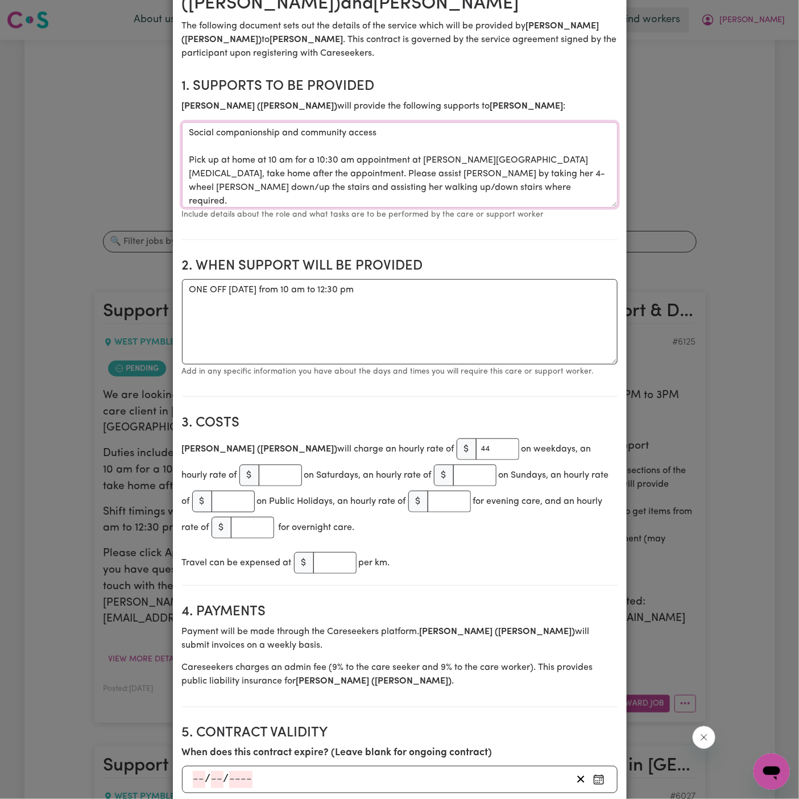
click at [376, 197] on textarea "Social companionship and community access Pick up at home at 10 am for a 10:30 …" at bounding box center [399, 164] width 435 height 85
drag, startPoint x: 376, startPoint y: 197, endPoint x: 190, endPoint y: 154, distance: 190.2
click at [190, 154] on textarea "Social companionship and community access Pick up at home at 10 am for a 10:30 …" at bounding box center [399, 164] width 435 height 85
